Goal: Task Accomplishment & Management: Complete application form

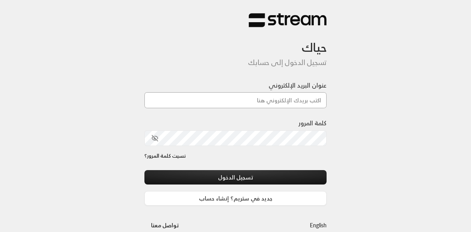
click at [310, 104] on input "عنوان البريد الإلكتروني" at bounding box center [235, 100] width 182 height 16
type input "م"
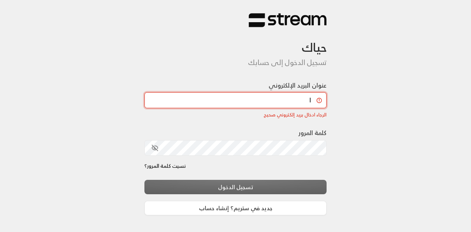
type input "[EMAIL_ADDRESS][DOMAIN_NAME]"
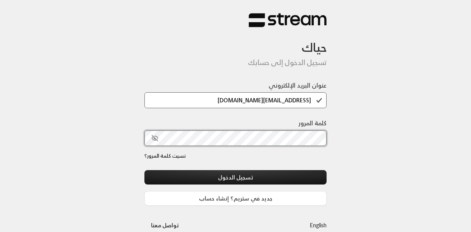
click at [144, 170] on button "تسجيل الدخول" at bounding box center [235, 177] width 182 height 14
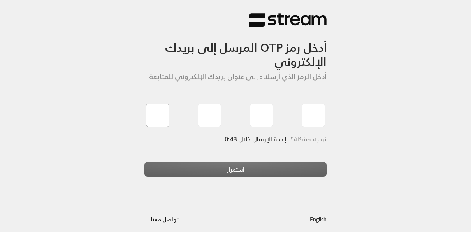
type input "3"
type input "7"
type input "2"
type input "1"
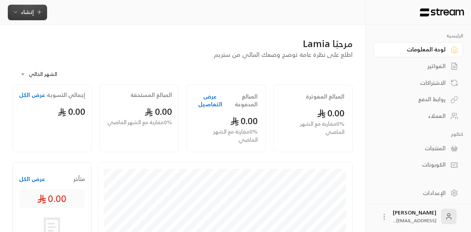
click at [23, 15] on span "إنشاء" at bounding box center [27, 12] width 13 height 10
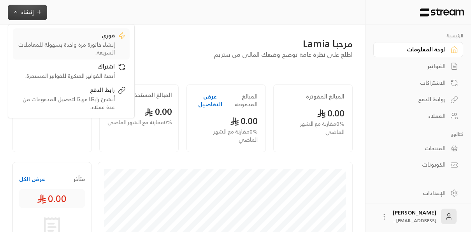
click at [90, 35] on div "فوري" at bounding box center [66, 36] width 98 height 9
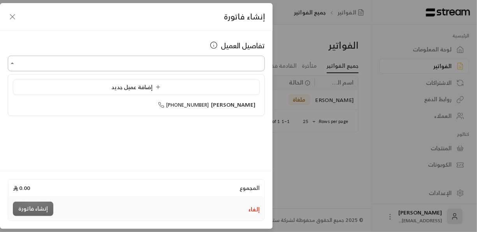
click at [236, 66] on input "اختر العميل" at bounding box center [136, 64] width 257 height 14
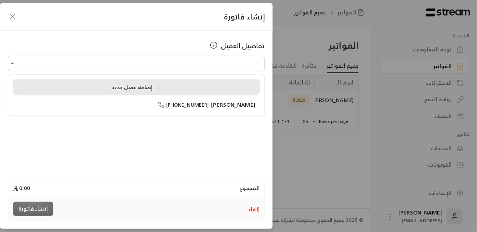
click at [117, 85] on span "إضافة عميل جديد" at bounding box center [137, 87] width 53 height 10
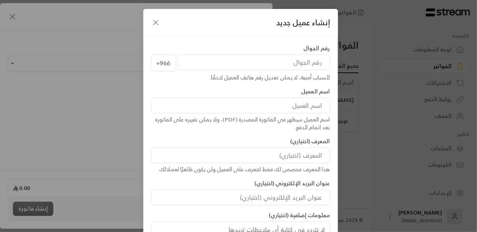
click at [302, 62] on input "tel" at bounding box center [253, 62] width 153 height 16
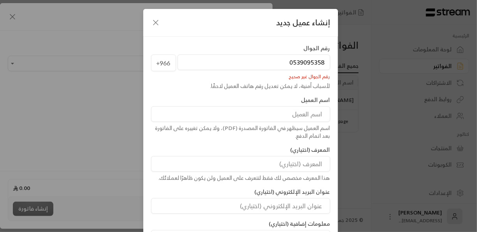
type input "0539095358"
click at [317, 109] on input at bounding box center [240, 114] width 179 height 16
click at [293, 61] on input "0539095358" at bounding box center [253, 62] width 153 height 16
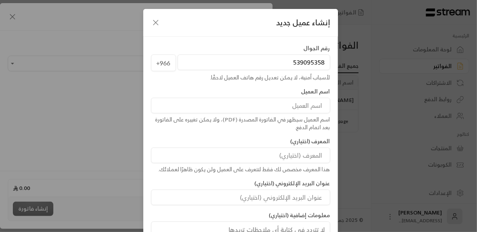
type input "539095358"
click at [315, 107] on input at bounding box center [240, 106] width 179 height 16
type input "w"
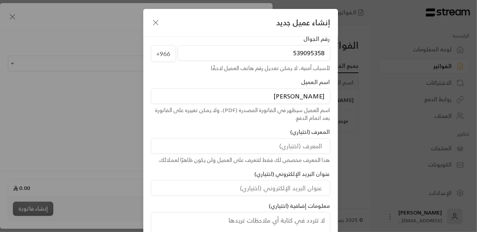
scroll to position [62, 0]
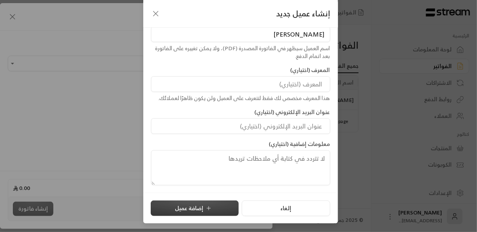
type input "[PERSON_NAME]"
click at [197, 210] on button "إضافة عميل" at bounding box center [195, 208] width 88 height 16
type input "**********"
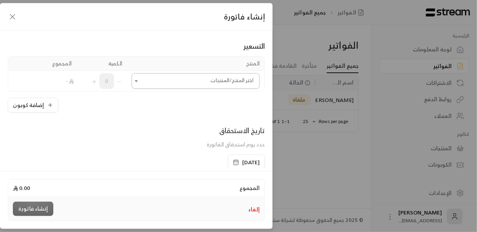
scroll to position [44, 0]
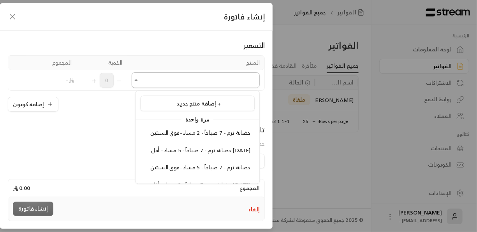
click at [137, 84] on input "اختر العميل" at bounding box center [196, 81] width 128 height 14
click at [198, 135] on span "حضانة ترم - 7 صباحاً - 2 مساء -فوق السنتين" at bounding box center [200, 133] width 100 height 10
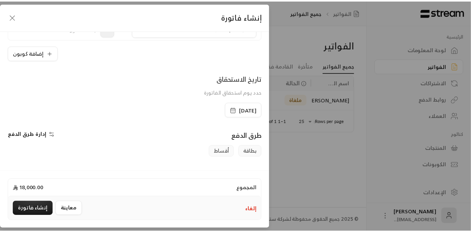
scroll to position [178, 0]
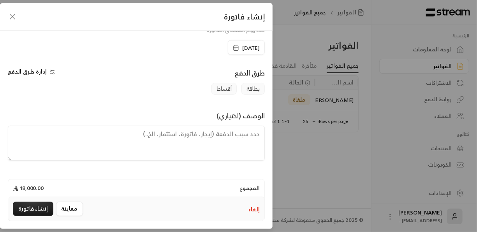
click at [229, 87] on span "أقساط" at bounding box center [223, 89] width 25 height 12
drag, startPoint x: 229, startPoint y: 87, endPoint x: 187, endPoint y: 105, distance: 46.0
click at [187, 105] on div "طرق الدفع إدارة طرق الدفع بطاقة أقساط الوصف (اختياري)" at bounding box center [136, 113] width 257 height 93
click at [55, 71] on icon "button" at bounding box center [52, 72] width 6 height 6
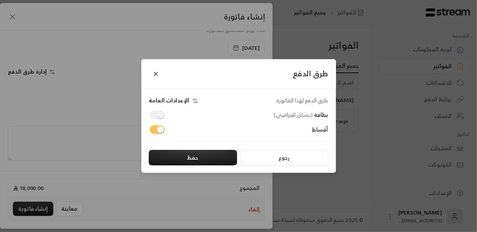
click at [162, 119] on span at bounding box center [157, 115] width 15 height 9
click at [158, 76] on button "Close" at bounding box center [156, 74] width 14 height 14
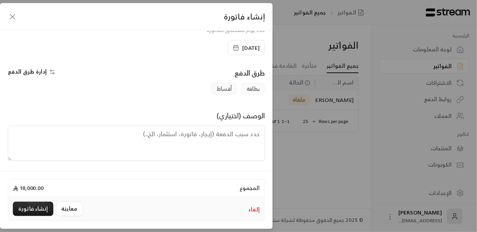
click at [158, 76] on div "طرق الدفع" at bounding box center [202, 75] width 132 height 16
drag, startPoint x: 158, startPoint y: 76, endPoint x: 192, endPoint y: 146, distance: 78.7
click at [192, 146] on textarea at bounding box center [136, 143] width 257 height 35
click at [69, 207] on button "معاينة" at bounding box center [69, 209] width 27 height 14
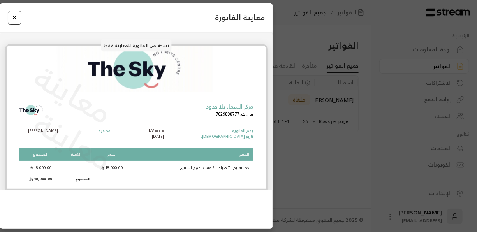
click at [13, 17] on button "Close" at bounding box center [15, 18] width 14 height 14
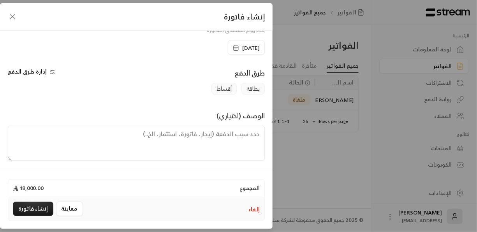
click at [12, 18] on icon "button" at bounding box center [12, 16] width 9 height 9
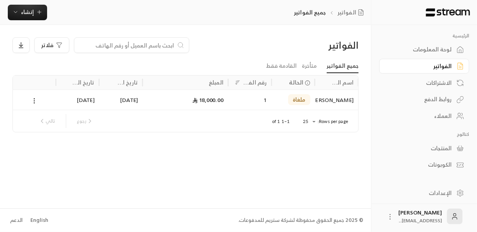
click at [457, 192] on icon at bounding box center [460, 193] width 8 height 8
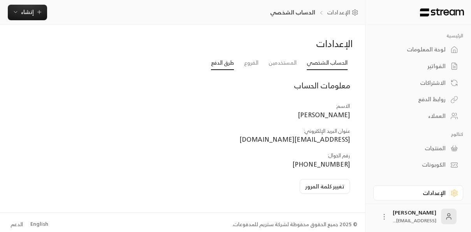
click at [224, 65] on link "طرق الدفع" at bounding box center [222, 63] width 23 height 14
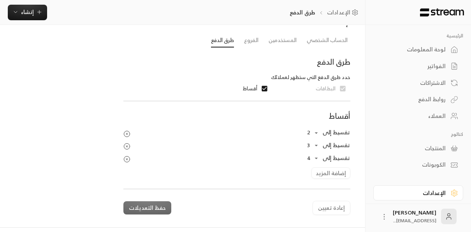
scroll to position [40, 0]
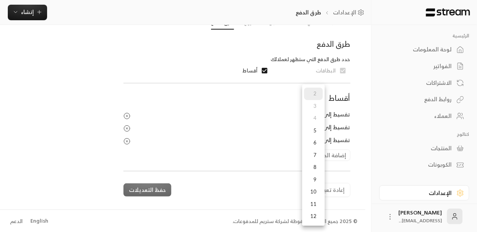
click at [318, 117] on body "الرئيسية لوحة المعلومات الفواتير الاشتراكات روابط الدفع العملاء كتالوج المنتجات…" at bounding box center [238, 76] width 477 height 232
click at [267, 114] on div at bounding box center [238, 116] width 477 height 232
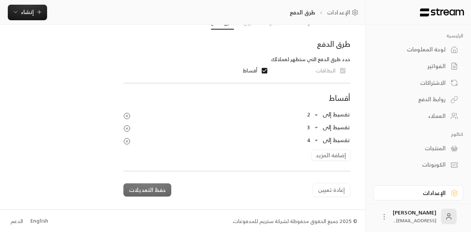
click at [148, 187] on div "إعادة تعيين حفظ التعديلات" at bounding box center [236, 186] width 227 height 20
click at [39, 11] on icon "button" at bounding box center [39, 12] width 6 height 6
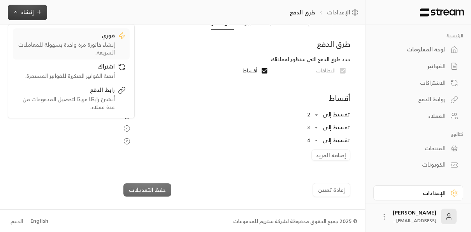
click at [71, 37] on div "فوري" at bounding box center [66, 36] width 98 height 9
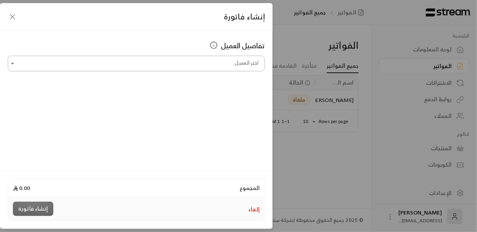
click at [163, 60] on input "اختر العميل" at bounding box center [136, 64] width 257 height 14
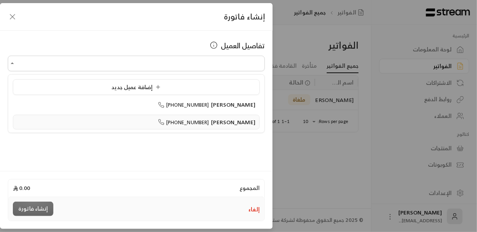
click at [247, 121] on span "[PERSON_NAME]" at bounding box center [233, 122] width 44 height 10
type input "**********"
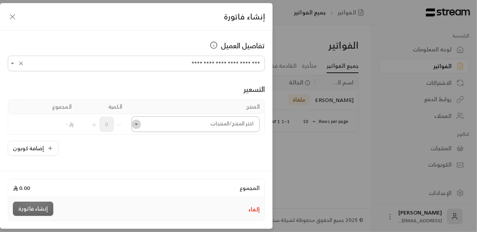
click at [140, 120] on icon "Open" at bounding box center [136, 124] width 8 height 8
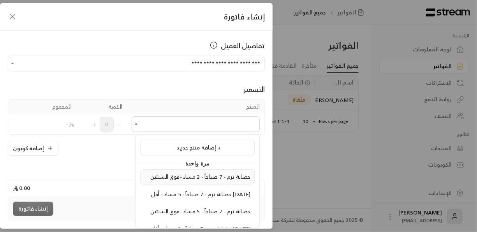
click at [214, 177] on span "حضانة ترم - 7 صباحاً - 2 مساء -فوق السنتين" at bounding box center [200, 177] width 100 height 10
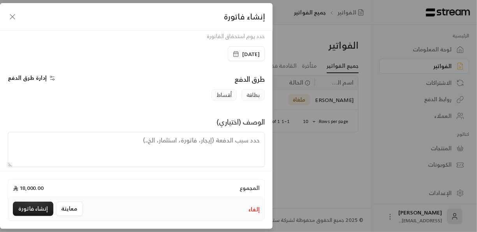
scroll to position [173, 0]
click at [32, 210] on button "إنشاء فاتورة" at bounding box center [33, 209] width 40 height 14
